Goal: Information Seeking & Learning: Learn about a topic

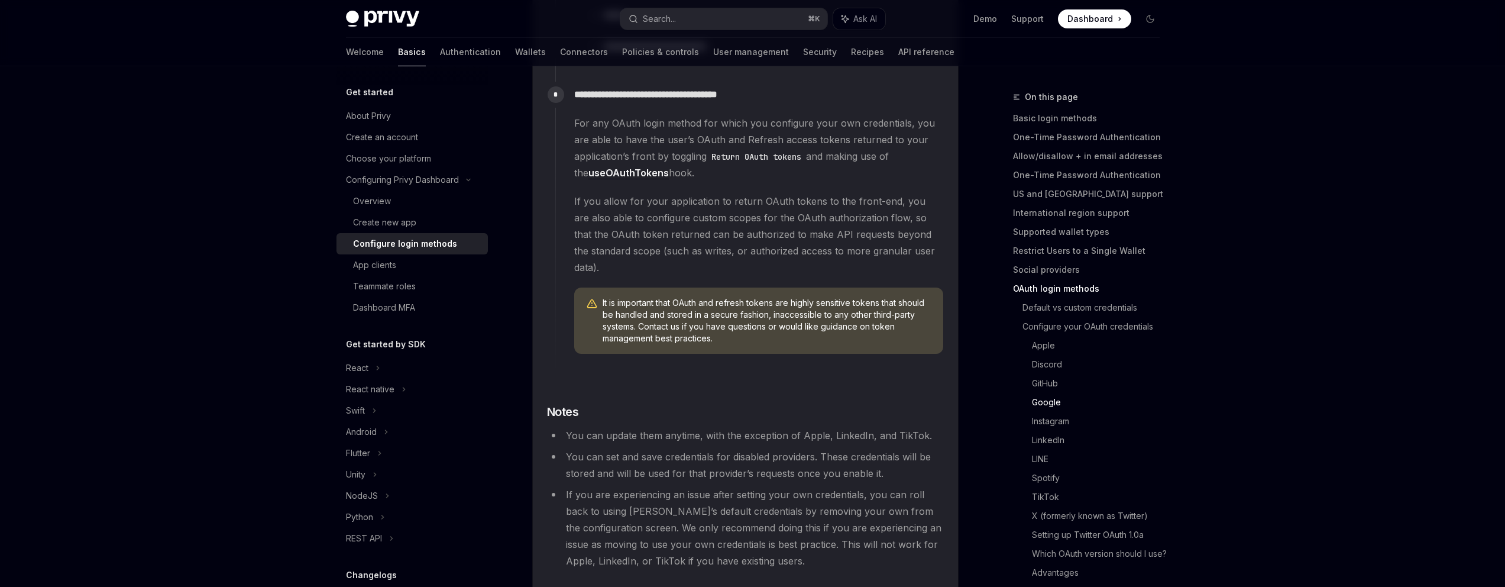
scroll to position [1913, 0]
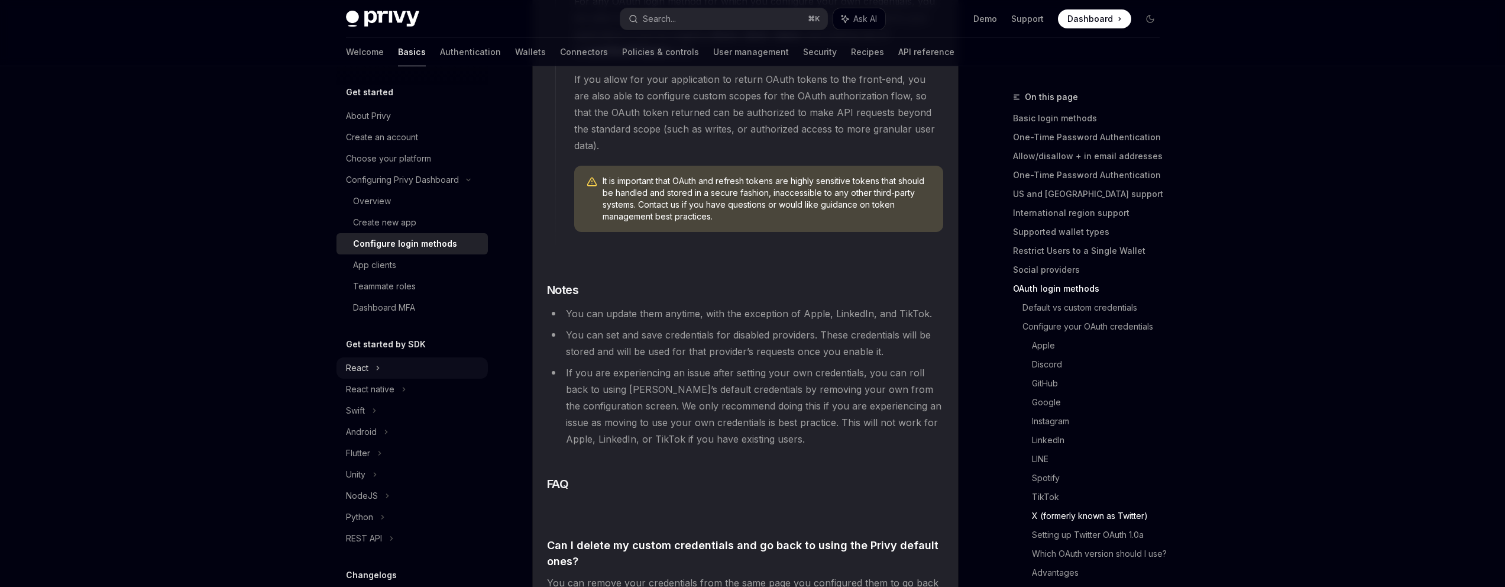
click at [364, 375] on div "React" at bounding box center [412, 367] width 151 height 21
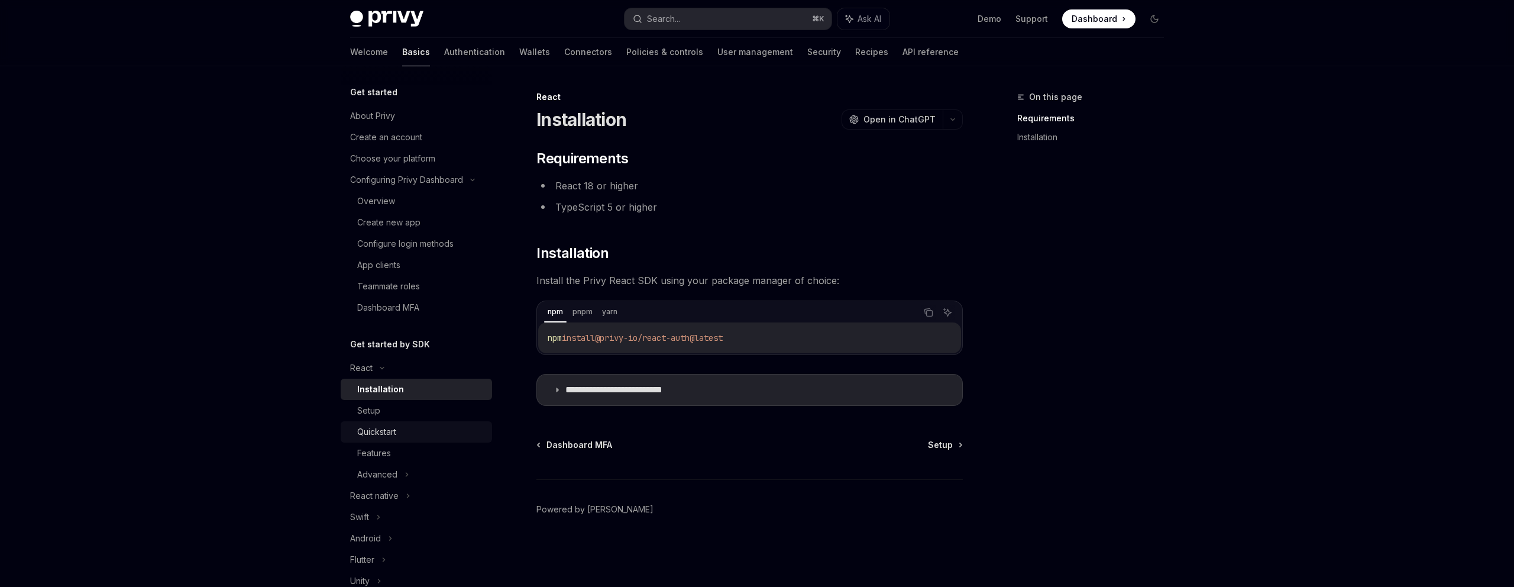
click at [385, 433] on div "Quickstart" at bounding box center [376, 432] width 39 height 14
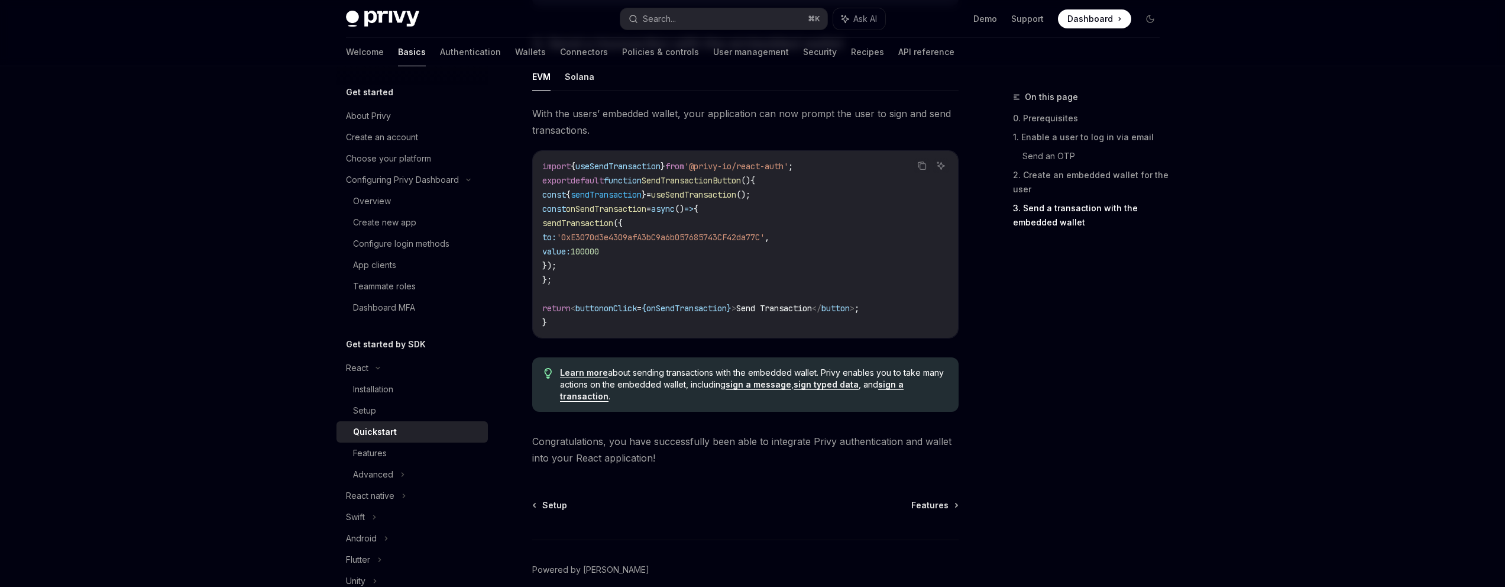
scroll to position [1129, 0]
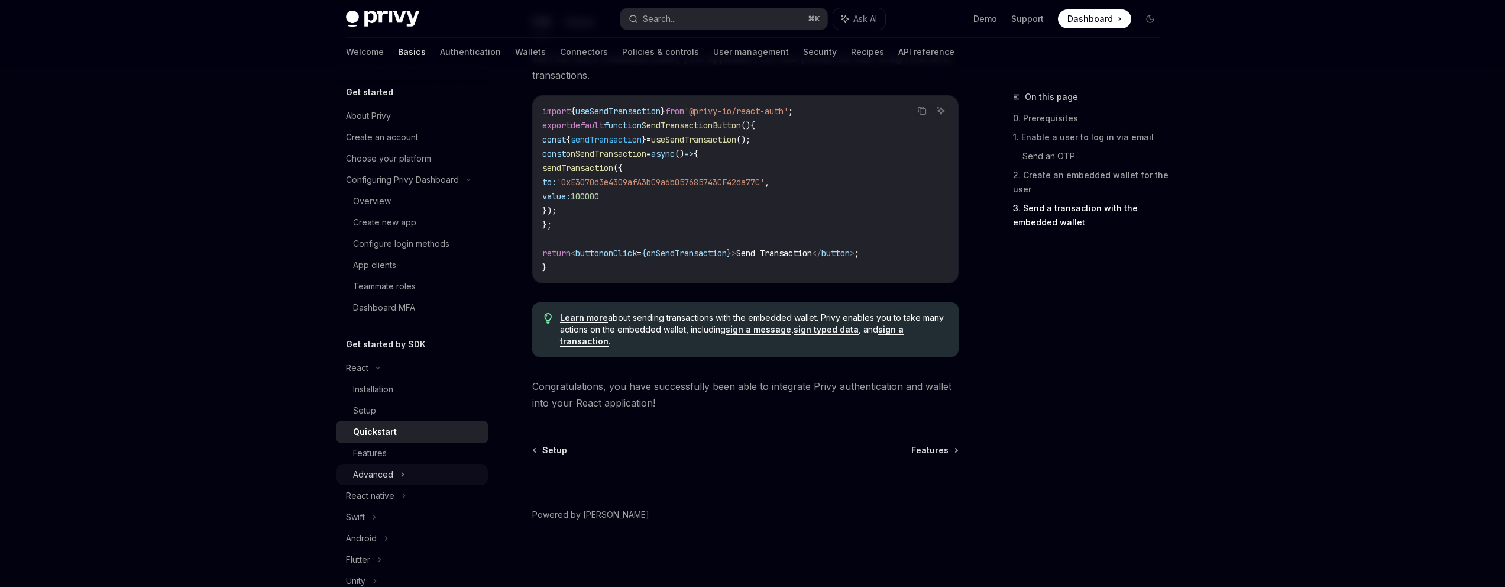
click at [390, 465] on div "Advanced" at bounding box center [412, 474] width 151 height 21
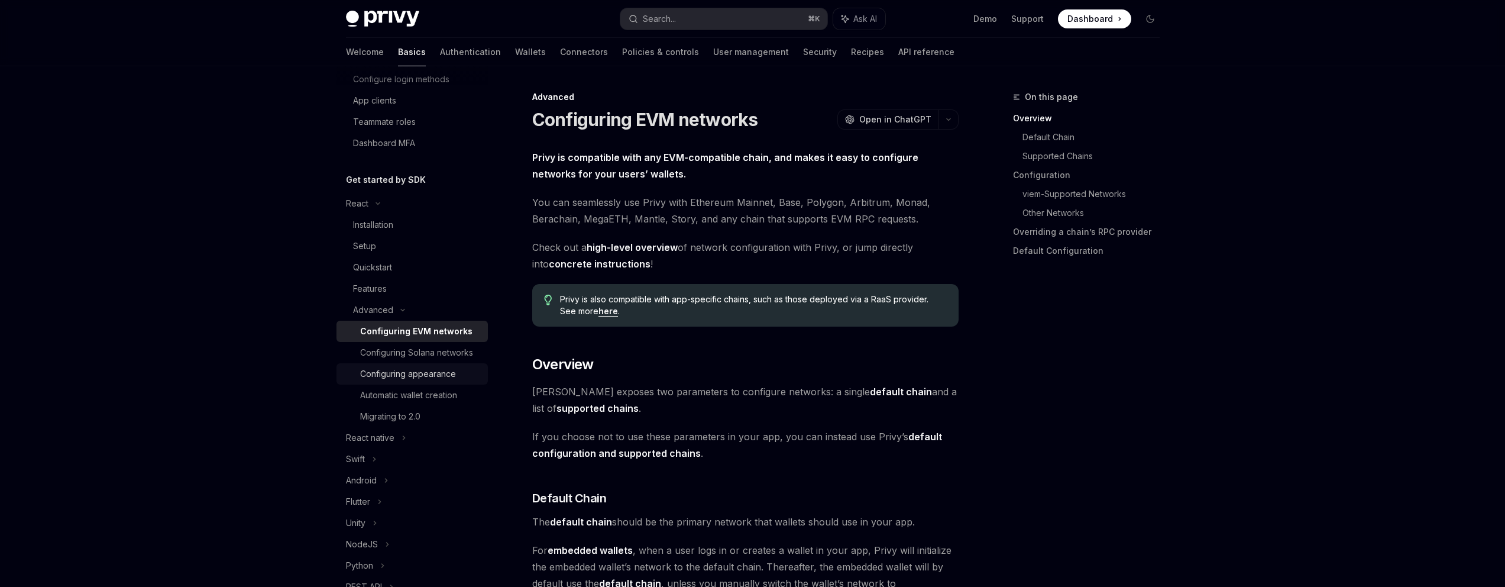
scroll to position [225, 0]
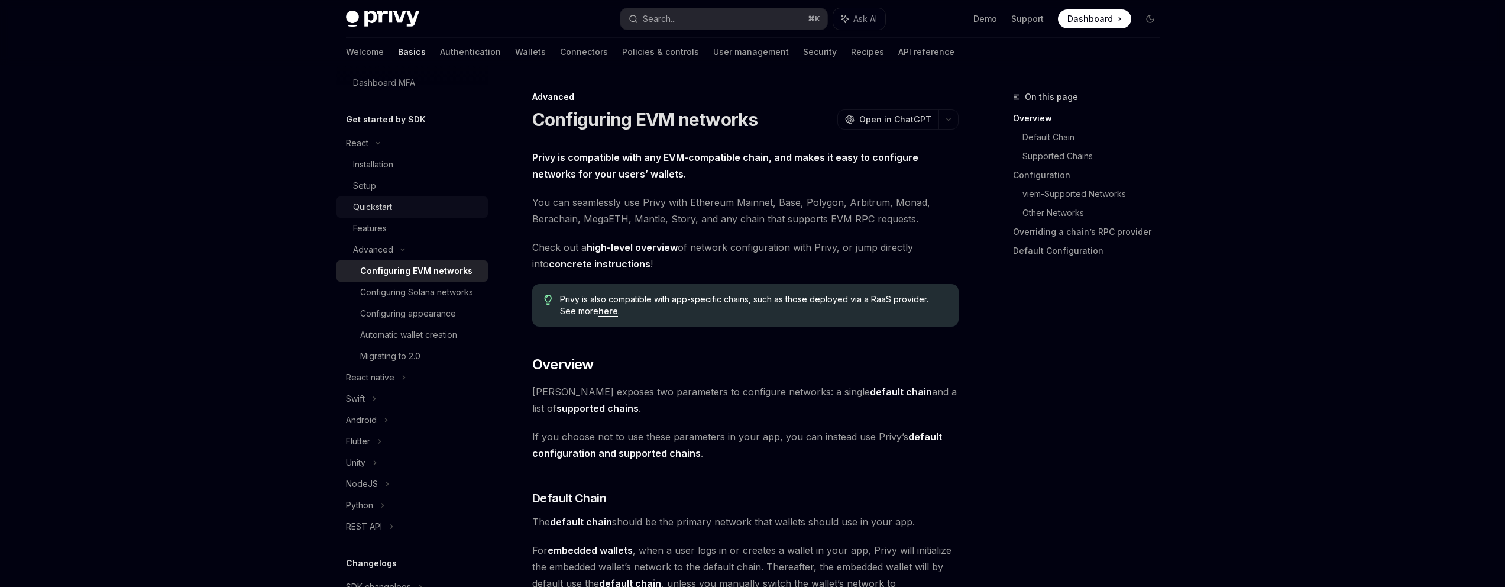
click at [384, 211] on div "Quickstart" at bounding box center [372, 207] width 39 height 14
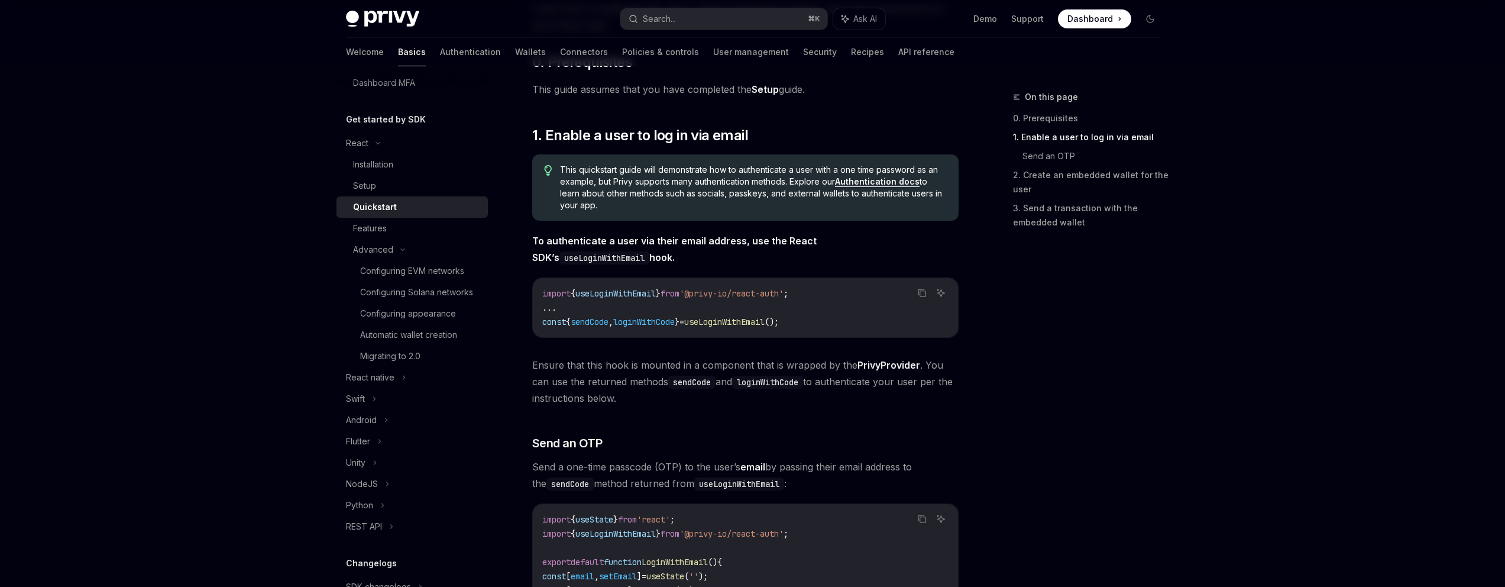
scroll to position [73, 0]
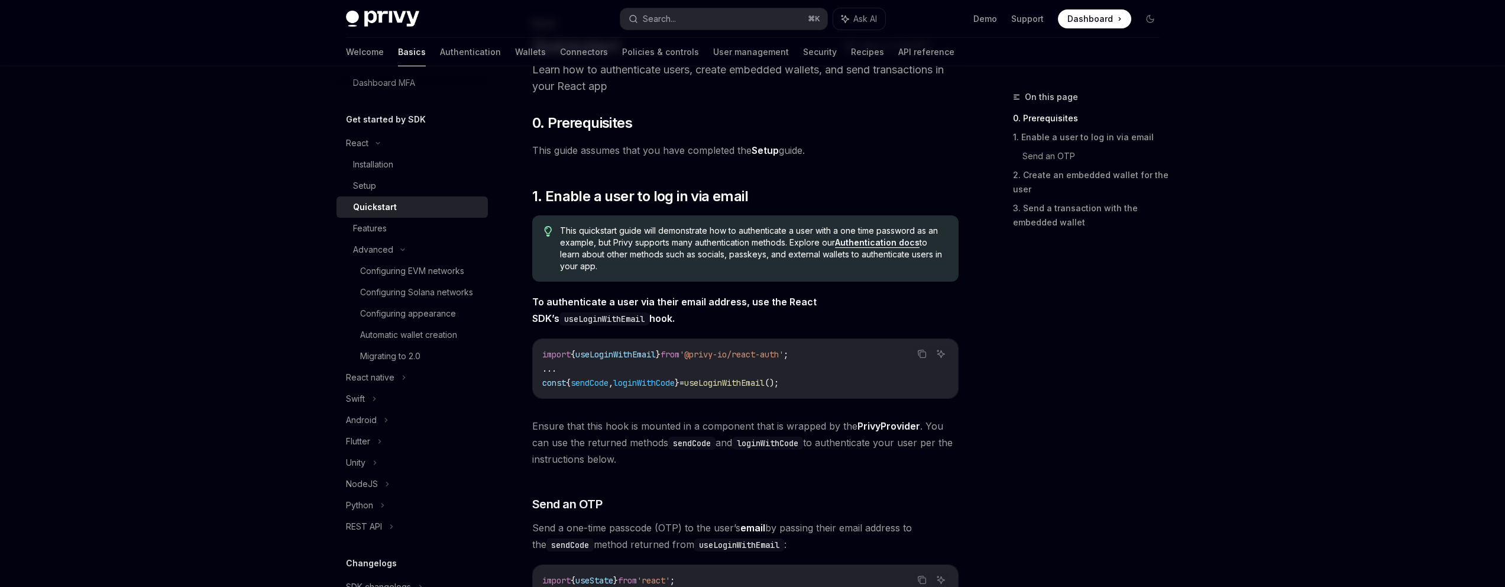
click at [881, 244] on link "Authentication docs" at bounding box center [877, 242] width 85 height 11
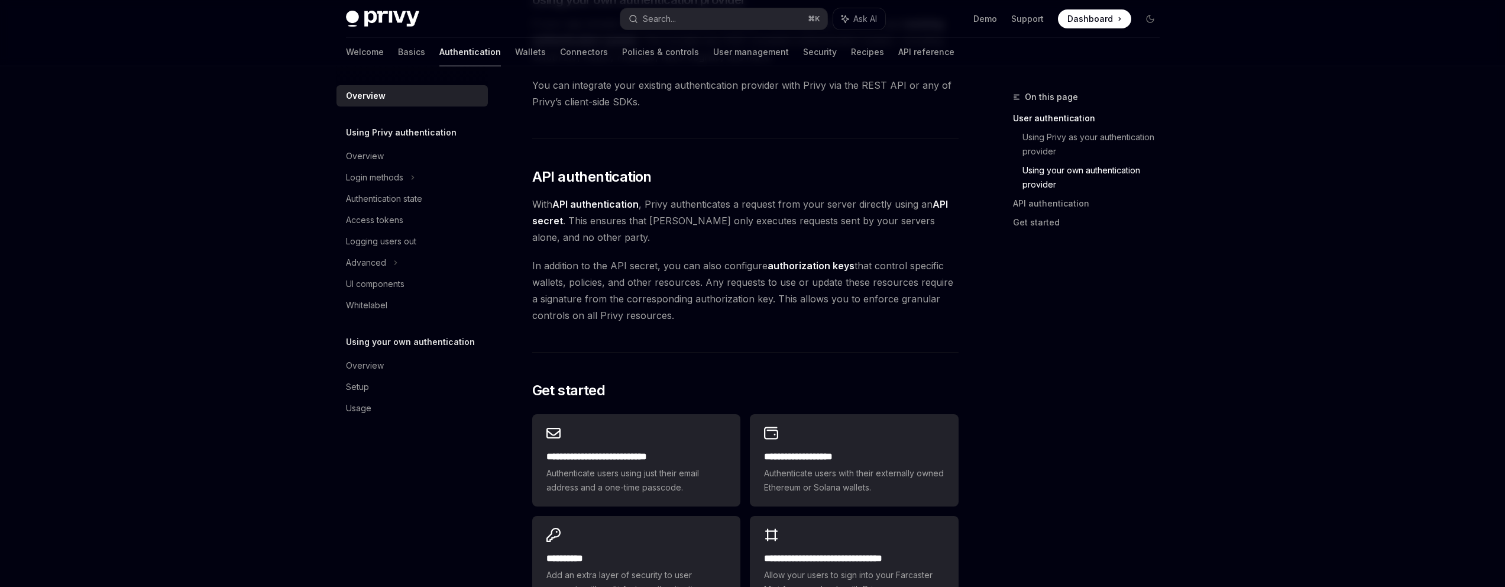
scroll to position [818, 0]
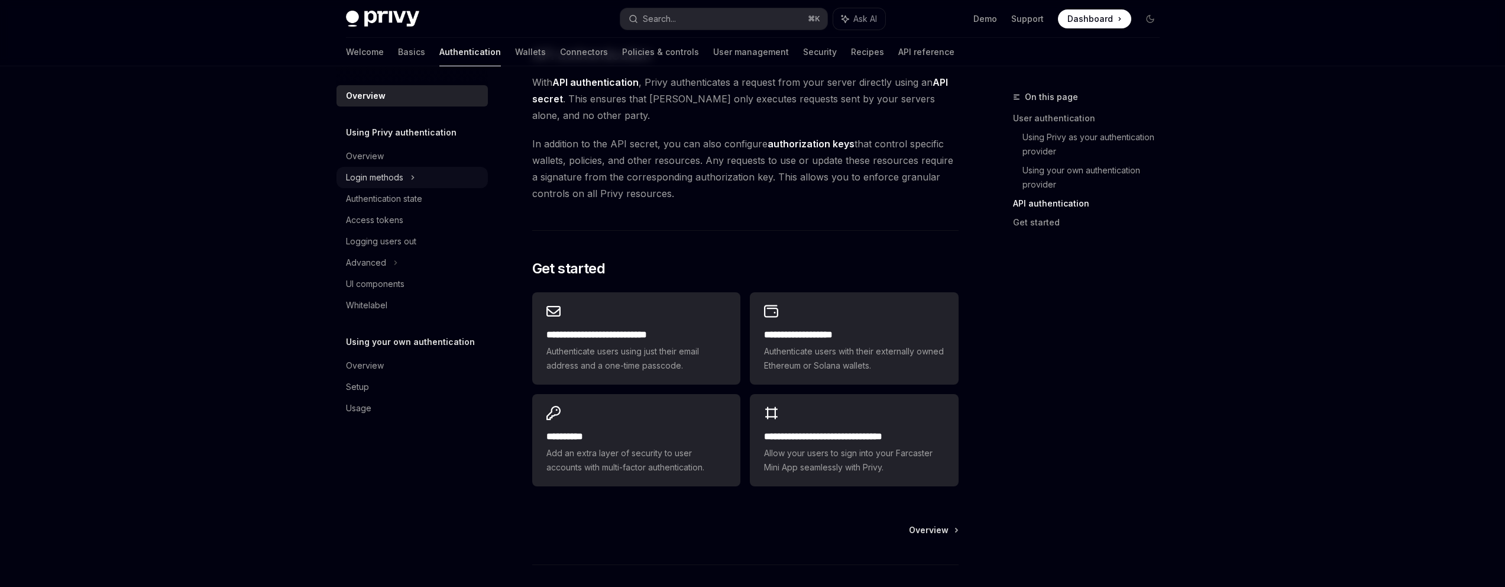
click at [410, 178] on icon at bounding box center [412, 177] width 5 height 14
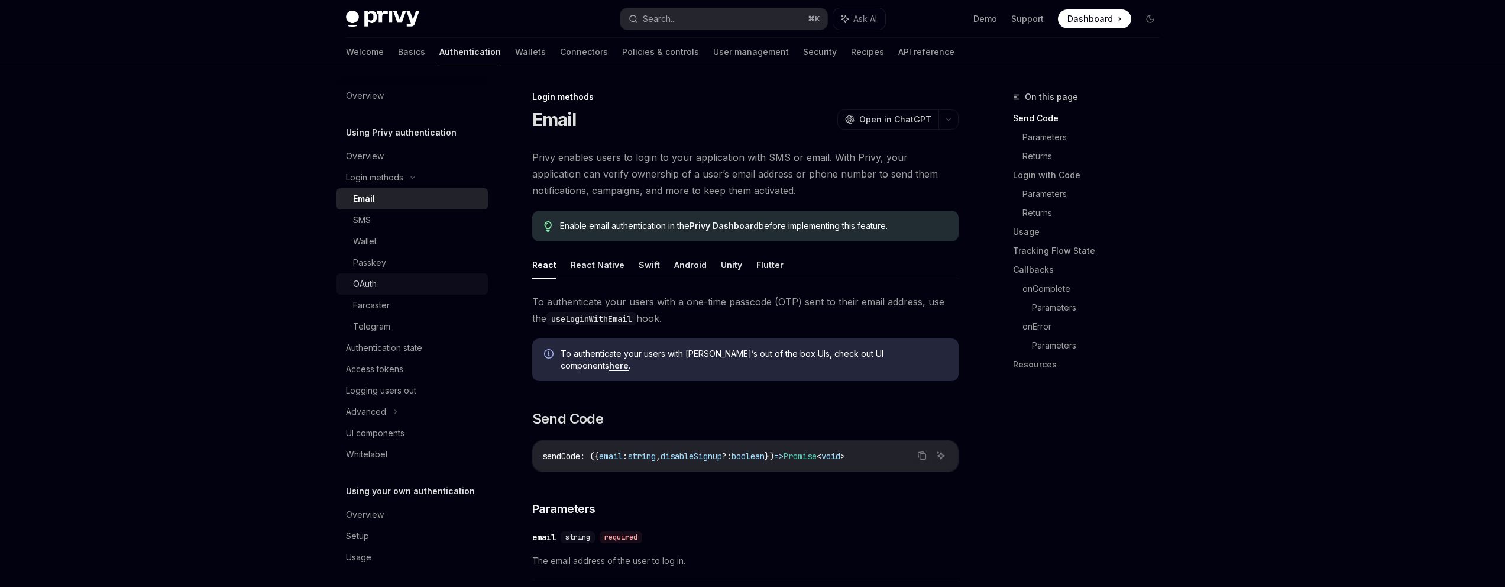
click at [383, 282] on div "OAuth" at bounding box center [417, 284] width 128 height 14
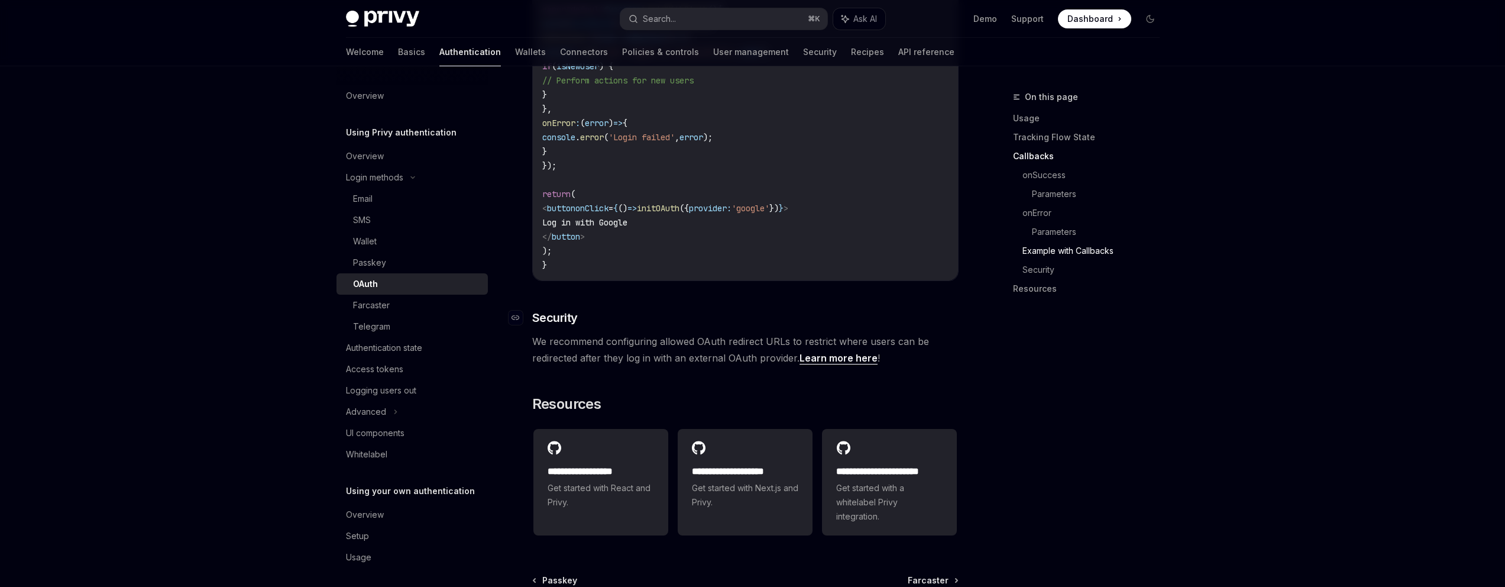
scroll to position [2275, 0]
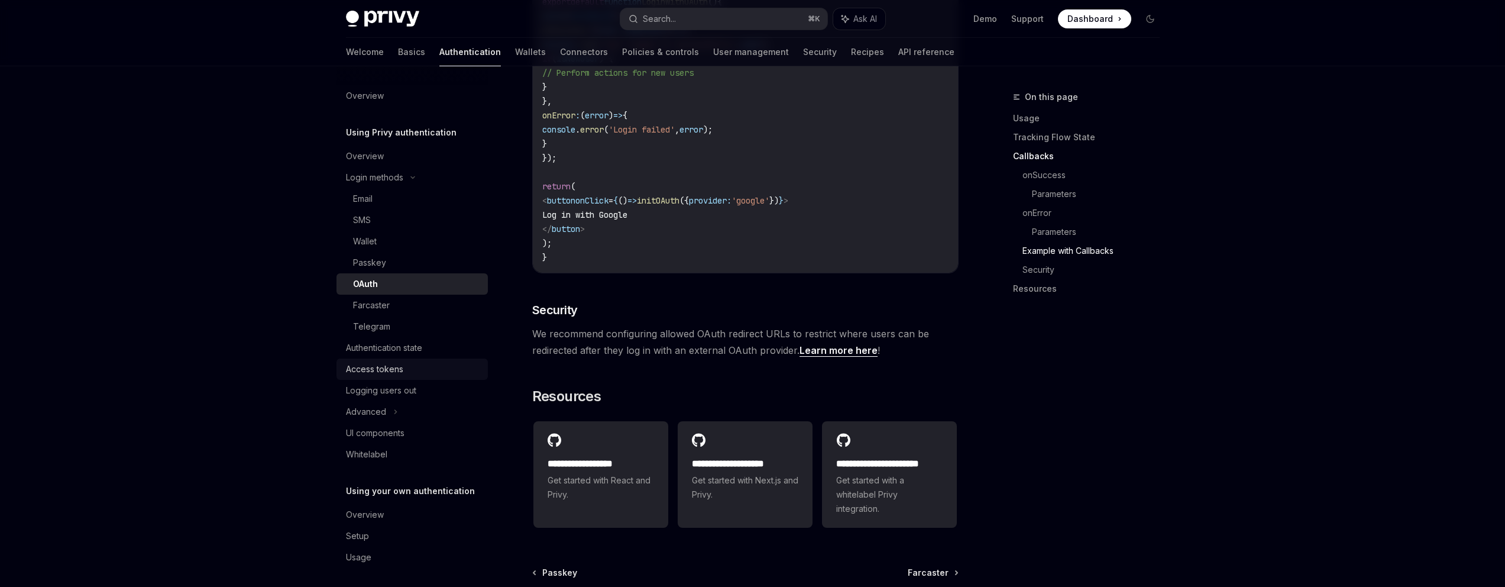
click at [379, 368] on div "Access tokens" at bounding box center [374, 369] width 57 height 14
type textarea "*"
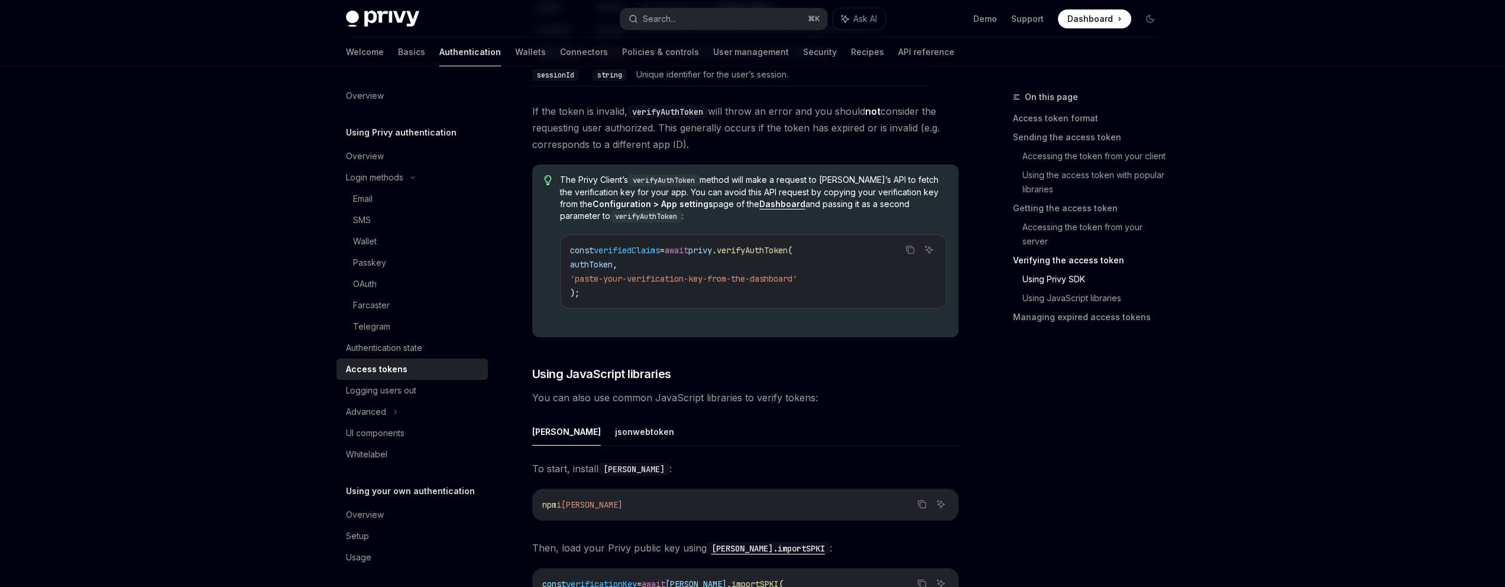
scroll to position [2167, 0]
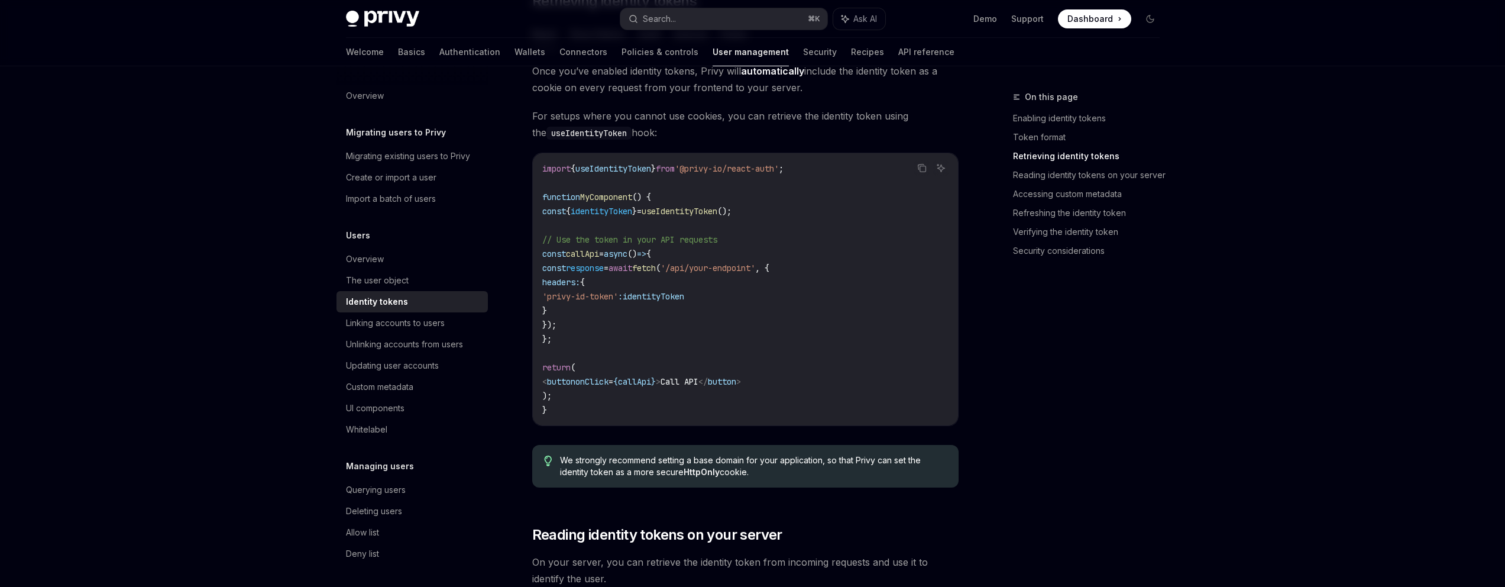
scroll to position [982, 0]
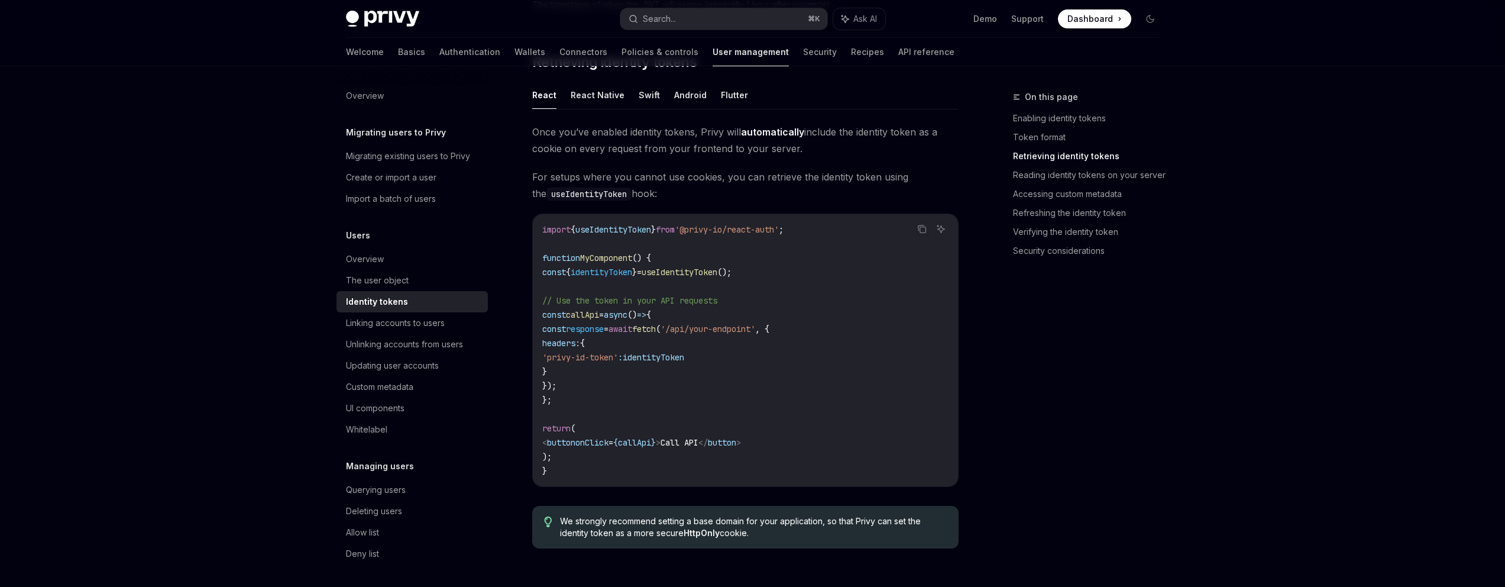
type textarea "*"
